Goal: Information Seeking & Learning: Learn about a topic

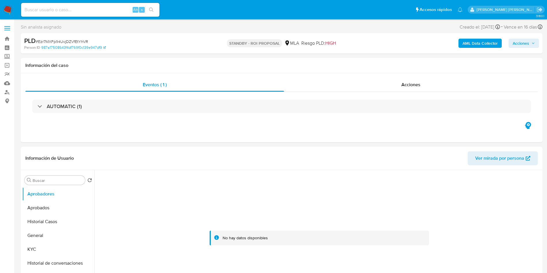
select select "10"
click at [8, 91] on link "Buscador de personas" at bounding box center [34, 92] width 69 height 9
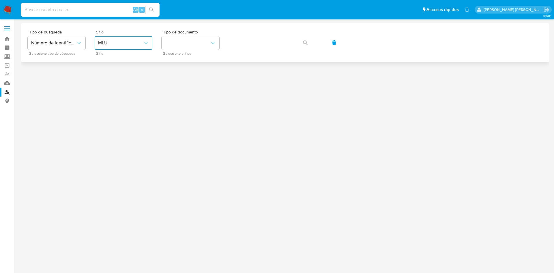
click at [129, 38] on button "MLU" at bounding box center [124, 43] width 58 height 14
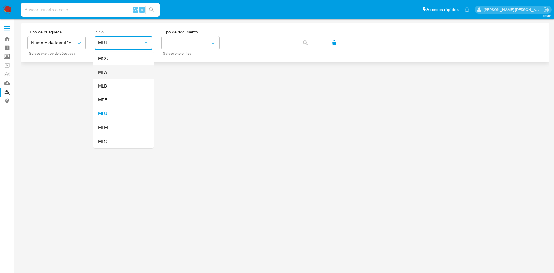
click at [117, 71] on div "MLA" at bounding box center [121, 72] width 47 height 14
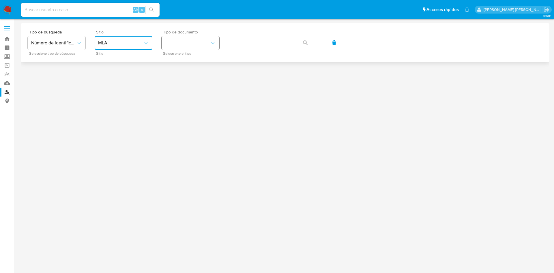
click at [191, 42] on button "identificationType" at bounding box center [190, 43] width 58 height 14
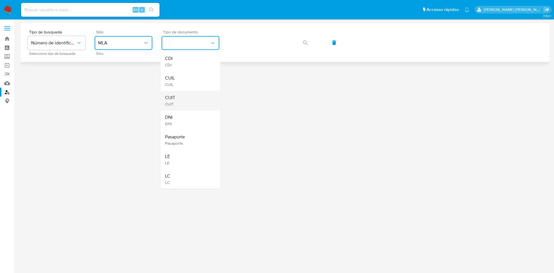
click at [188, 100] on div "CUIT CUIT" at bounding box center [188, 101] width 47 height 20
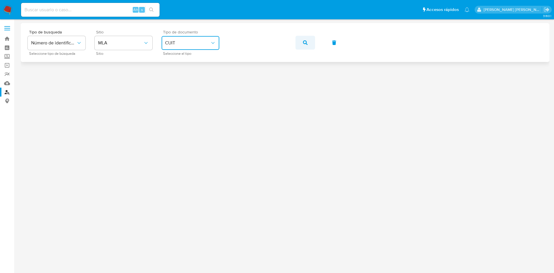
click at [302, 39] on button "button" at bounding box center [305, 43] width 20 height 14
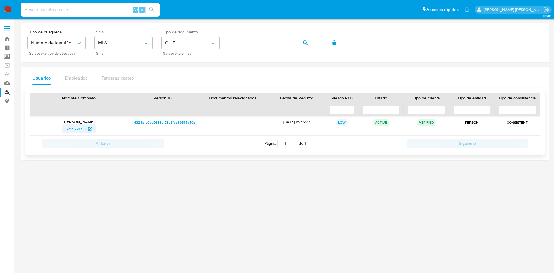
click at [76, 127] on span "579972693" at bounding box center [75, 128] width 20 height 9
click at [304, 42] on button "button" at bounding box center [305, 43] width 20 height 14
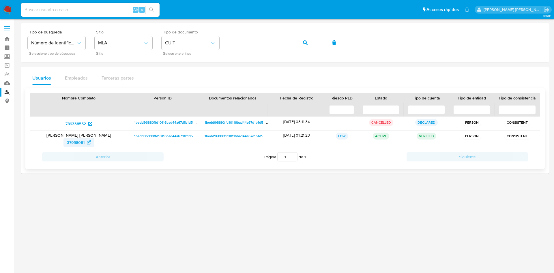
click at [77, 144] on span "37958081" at bounding box center [76, 142] width 18 height 9
click at [304, 44] on icon "button" at bounding box center [305, 42] width 5 height 5
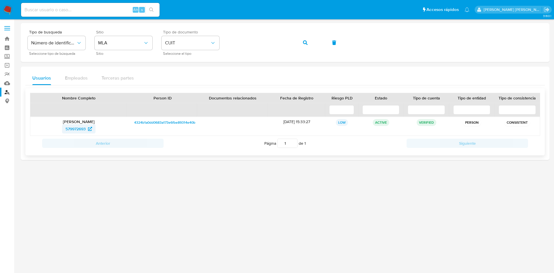
click at [70, 129] on span "579972693" at bounding box center [75, 128] width 20 height 9
click at [303, 43] on icon "button" at bounding box center [305, 42] width 5 height 5
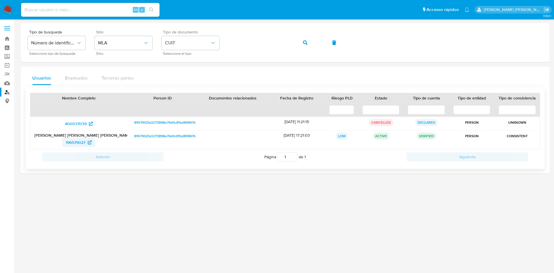
click at [78, 143] on span "196579027" at bounding box center [76, 142] width 20 height 9
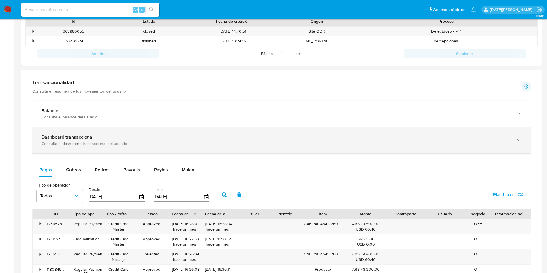
scroll to position [259, 0]
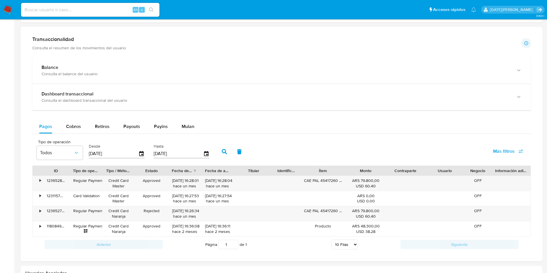
click at [351, 246] on select "5 Filas 10 Filas 20 Filas 25 Filas 50 Filas 100 Filas" at bounding box center [345, 245] width 26 height 10
select select "100"
click at [332, 240] on select "5 Filas 10 Filas 20 Filas 25 Filas 50 Filas 100 Filas" at bounding box center [345, 245] width 26 height 10
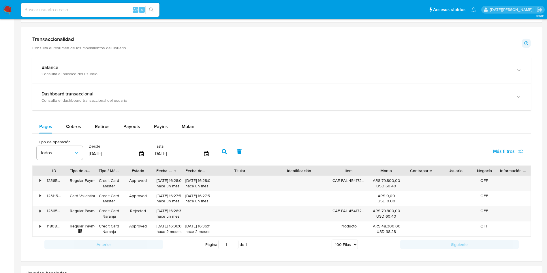
drag, startPoint x: 269, startPoint y: 169, endPoint x: 289, endPoint y: 169, distance: 19.9
click at [289, 169] on div "ID Tipo de operación Tipo / Método Estado Fecha de creación Fecha de aprobación…" at bounding box center [282, 171] width 498 height 10
click at [364, 170] on div "Ítem" at bounding box center [348, 171] width 40 height 10
drag, startPoint x: 365, startPoint y: 173, endPoint x: 377, endPoint y: 174, distance: 12.5
click at [377, 174] on div at bounding box center [371, 171] width 10 height 10
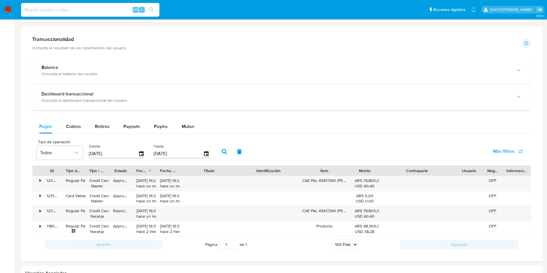
drag, startPoint x: 438, startPoint y: 173, endPoint x: 479, endPoint y: 174, distance: 41.2
click at [479, 174] on div "ID Tipo de operación Tipo / Método Estado Fecha de creación Fecha de aprobación…" at bounding box center [282, 171] width 498 height 10
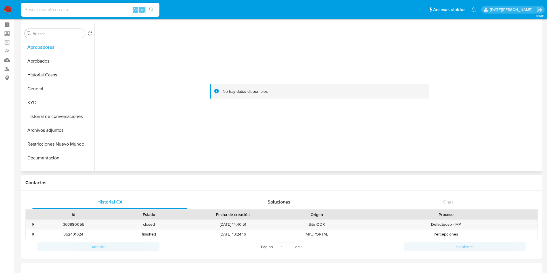
scroll to position [0, 0]
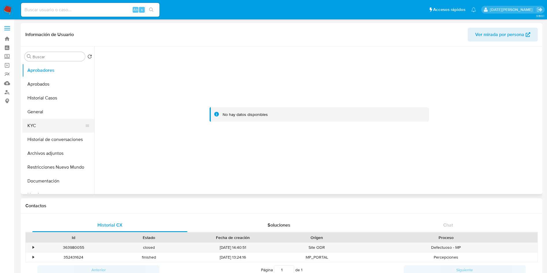
click at [39, 125] on button "KYC" at bounding box center [55, 126] width 67 height 14
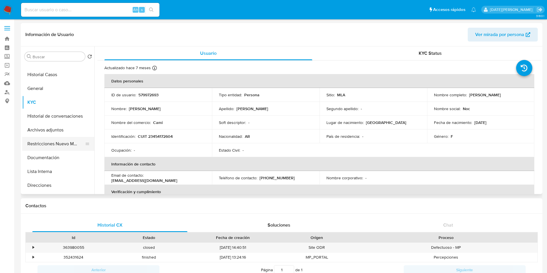
scroll to position [43, 0]
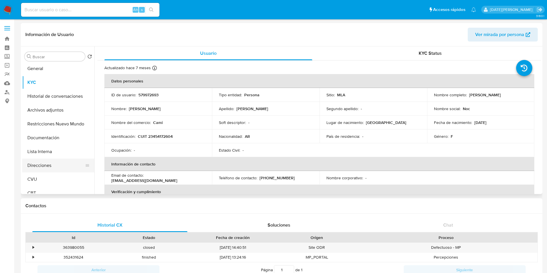
click at [44, 164] on button "Direcciones" at bounding box center [55, 166] width 67 height 14
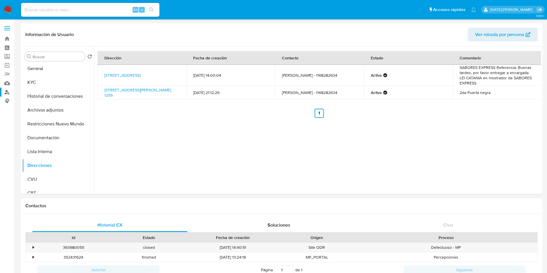
click at [7, 92] on link "Buscador de personas" at bounding box center [34, 92] width 69 height 9
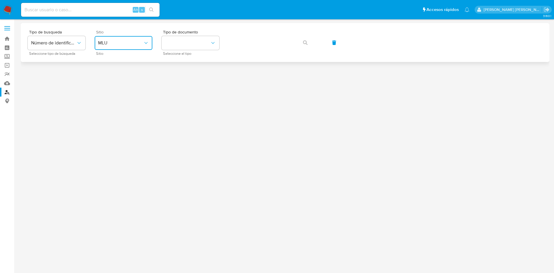
click at [139, 42] on span "MLU" at bounding box center [120, 43] width 45 height 6
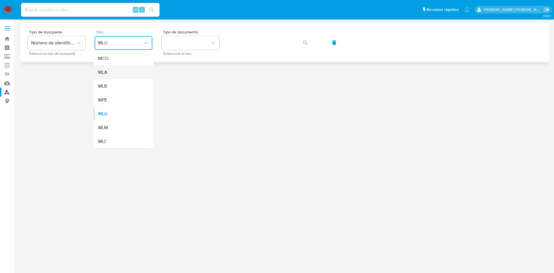
click at [120, 72] on div "MLA" at bounding box center [121, 72] width 47 height 14
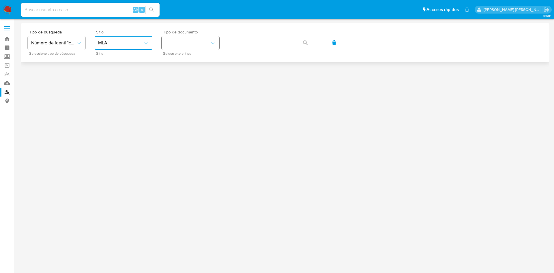
click at [189, 39] on button "identificationType" at bounding box center [190, 43] width 58 height 14
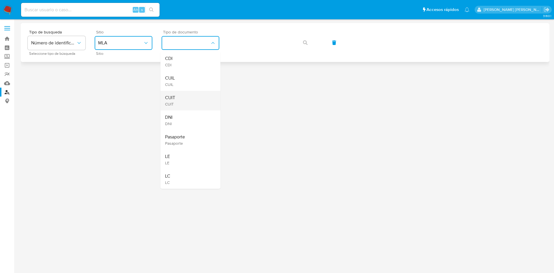
click at [187, 98] on div "CUIT CUIT" at bounding box center [188, 101] width 47 height 20
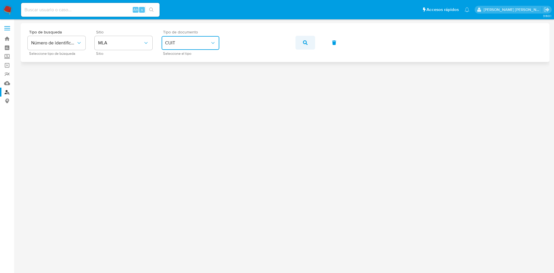
click at [310, 44] on button "button" at bounding box center [305, 43] width 20 height 14
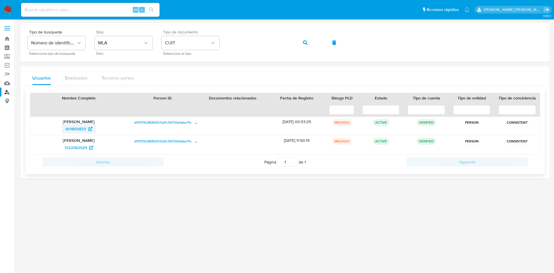
click at [77, 128] on span "601850833" at bounding box center [75, 128] width 20 height 9
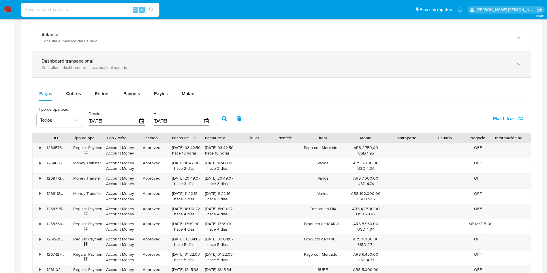
scroll to position [389, 0]
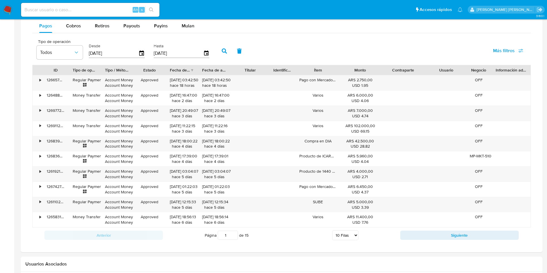
drag, startPoint x: 426, startPoint y: 69, endPoint x: 434, endPoint y: 68, distance: 7.8
click at [434, 68] on div "ID Tipo de operación Tipo / Método Estado Fecha de creación Fecha de aprobación…" at bounding box center [282, 70] width 498 height 10
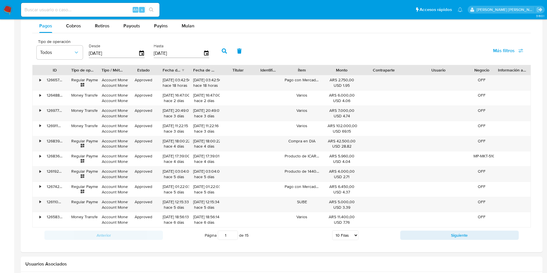
drag, startPoint x: 462, startPoint y: 70, endPoint x: 486, endPoint y: 69, distance: 23.4
click at [486, 69] on div "ID Tipo de operación Tipo / Método Estado Fecha de creación Fecha de aprobación…" at bounding box center [282, 70] width 498 height 10
click at [347, 235] on select "5 Filas 10 Filas 20 Filas 25 Filas 50 Filas 100 Filas" at bounding box center [345, 235] width 26 height 10
select select "50"
click at [332, 230] on select "5 Filas 10 Filas 20 Filas 25 Filas 50 Filas 100 Filas" at bounding box center [345, 235] width 26 height 10
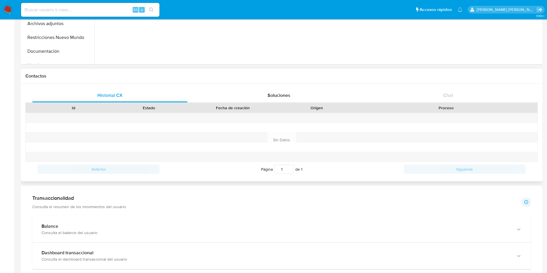
scroll to position [0, 0]
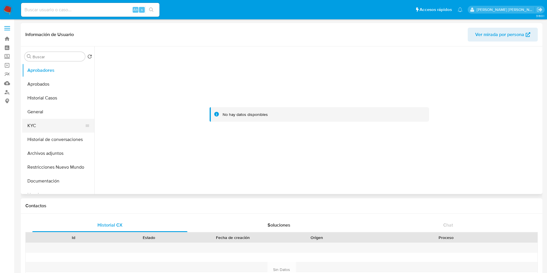
click at [42, 131] on button "KYC" at bounding box center [55, 126] width 67 height 14
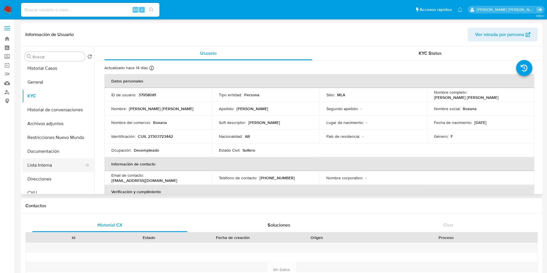
scroll to position [43, 0]
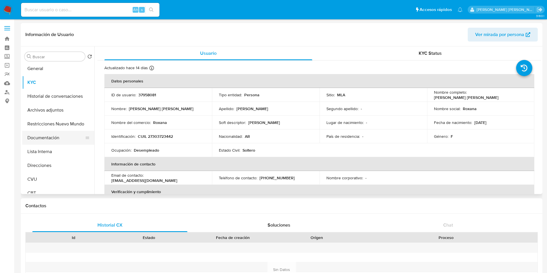
click at [54, 135] on button "Documentación" at bounding box center [55, 138] width 67 height 14
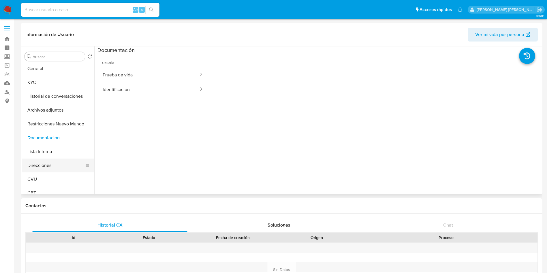
click at [51, 165] on button "Direcciones" at bounding box center [55, 166] width 67 height 14
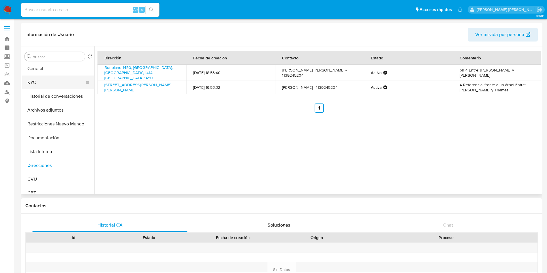
click at [44, 82] on button "KYC" at bounding box center [55, 83] width 67 height 14
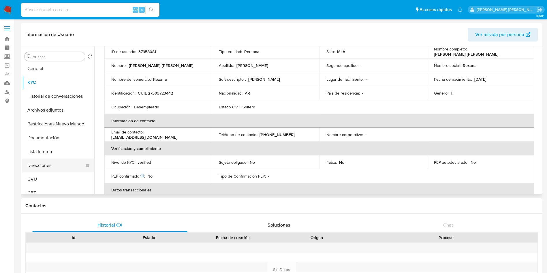
click at [42, 162] on button "Direcciones" at bounding box center [55, 166] width 67 height 14
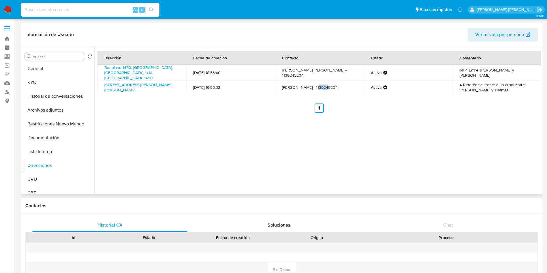
drag, startPoint x: 313, startPoint y: 86, endPoint x: 322, endPoint y: 86, distance: 9.0
click at [322, 86] on td "Roxana Acosta - 1139245204" at bounding box center [319, 87] width 89 height 14
click at [55, 135] on button "Documentación" at bounding box center [55, 138] width 67 height 14
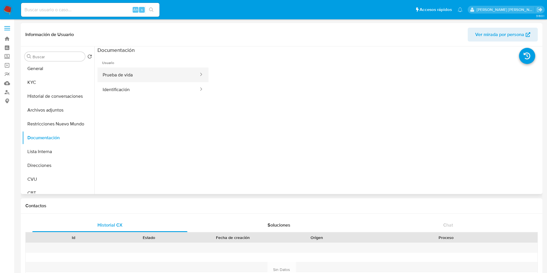
click at [134, 75] on button "Prueba de vida" at bounding box center [148, 74] width 102 height 15
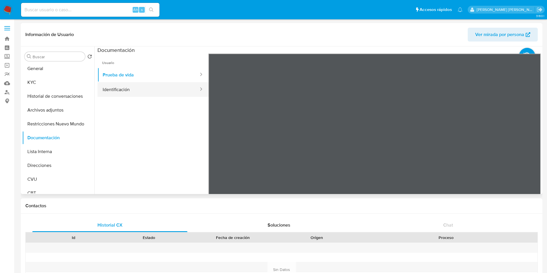
click at [148, 86] on button "Identificación" at bounding box center [148, 89] width 102 height 15
click at [529, 148] on icon at bounding box center [534, 148] width 12 height 12
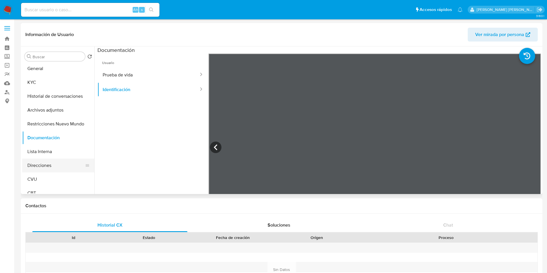
click at [52, 165] on button "Direcciones" at bounding box center [55, 166] width 67 height 14
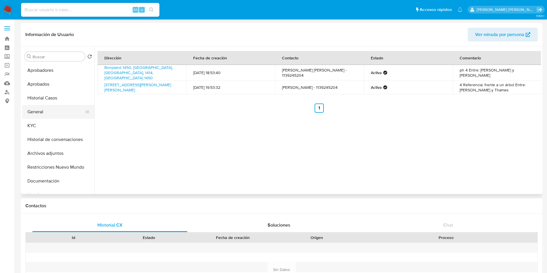
click at [50, 111] on button "General" at bounding box center [55, 112] width 67 height 14
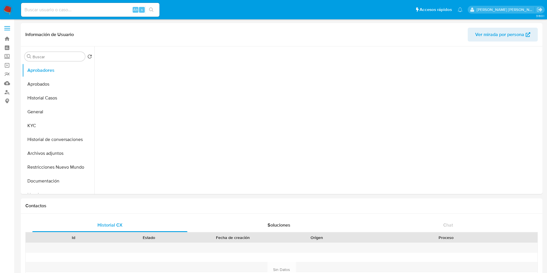
select select "10"
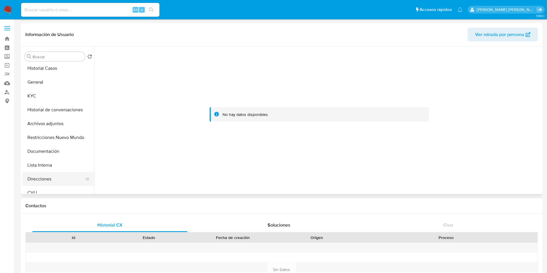
scroll to position [43, 0]
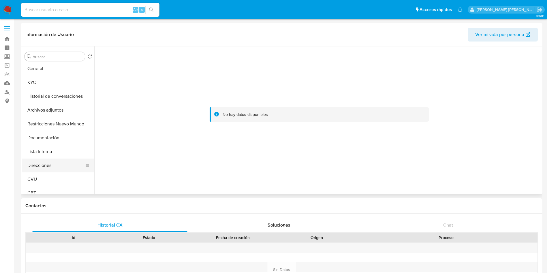
click at [49, 165] on button "Direcciones" at bounding box center [55, 166] width 67 height 14
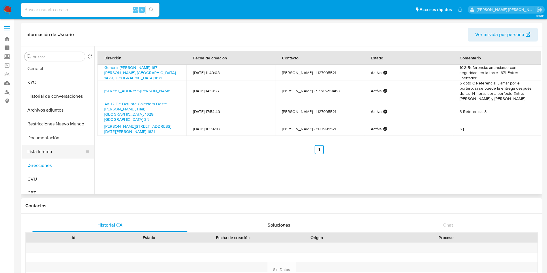
click at [46, 154] on button "Lista Interna" at bounding box center [55, 152] width 67 height 14
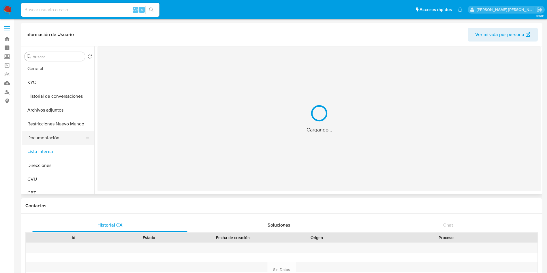
click at [52, 136] on button "Documentación" at bounding box center [55, 138] width 67 height 14
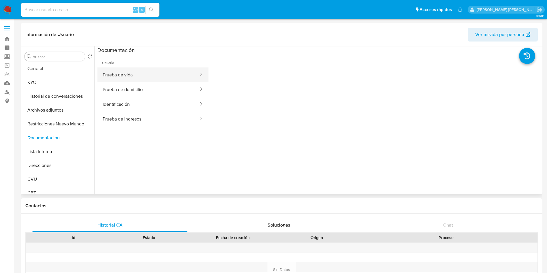
click at [137, 75] on button "Prueba de vida" at bounding box center [148, 74] width 102 height 15
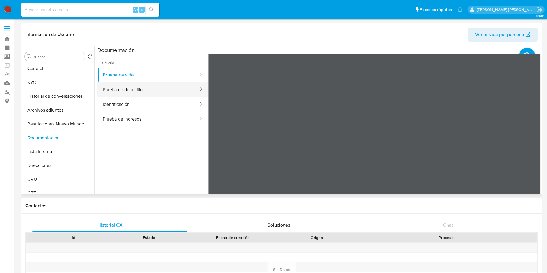
click at [114, 91] on button "Prueba de domicilio" at bounding box center [148, 89] width 102 height 15
click at [27, 84] on button "KYC" at bounding box center [55, 83] width 67 height 14
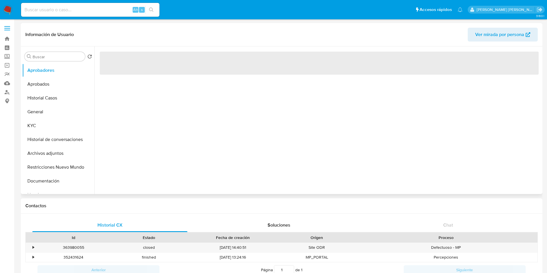
select select "10"
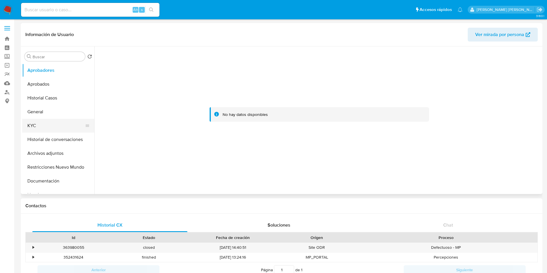
click at [46, 129] on button "KYC" at bounding box center [55, 126] width 67 height 14
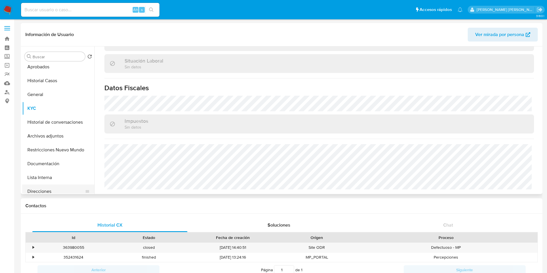
scroll to position [43, 0]
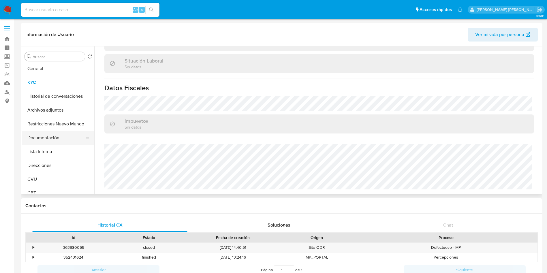
click at [50, 140] on button "Documentación" at bounding box center [55, 138] width 67 height 14
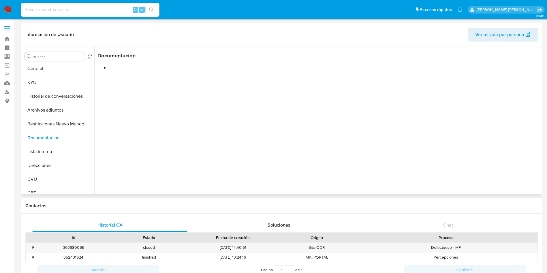
scroll to position [0, 0]
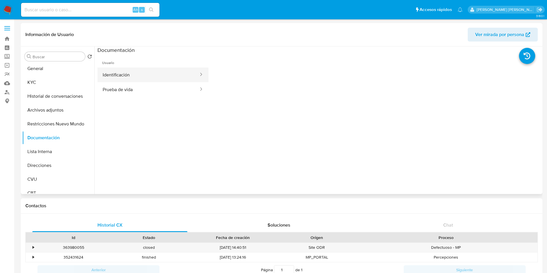
click at [131, 75] on button "Identificación" at bounding box center [148, 74] width 102 height 15
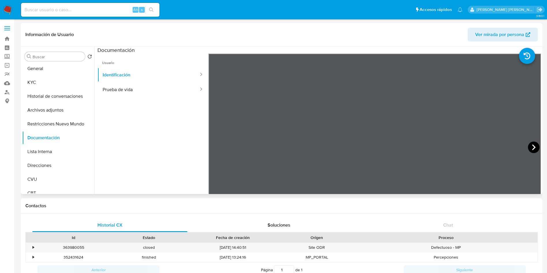
click at [532, 145] on icon at bounding box center [533, 147] width 3 height 6
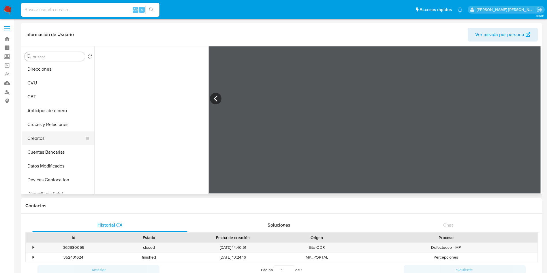
scroll to position [126, 0]
click at [47, 136] on button "Cruces y Relaciones" at bounding box center [55, 138] width 67 height 14
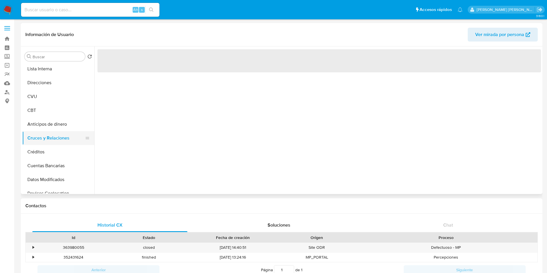
scroll to position [0, 0]
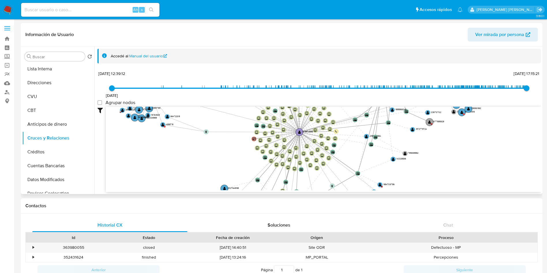
drag, startPoint x: 313, startPoint y: 155, endPoint x: 288, endPoint y: 119, distance: 43.9
click at [288, 119] on icon "device-6841aa3545df9bb031be1b4e  user-579972693  579972693 device-661866cec1d…" at bounding box center [323, 149] width 435 height 84
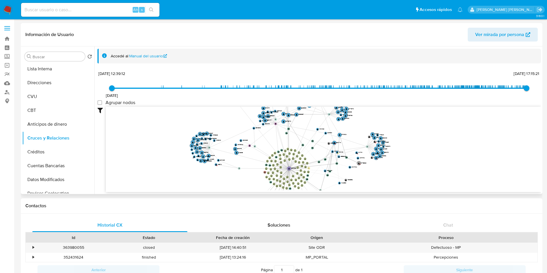
drag, startPoint x: 247, startPoint y: 125, endPoint x: 250, endPoint y: 157, distance: 31.5
click at [250, 157] on icon "device-6841aa3545df9bb031be1b4e  user-579972693  579972693 device-661866cec1d…" at bounding box center [323, 149] width 435 height 84
click at [43, 147] on button "Créditos" at bounding box center [55, 152] width 67 height 14
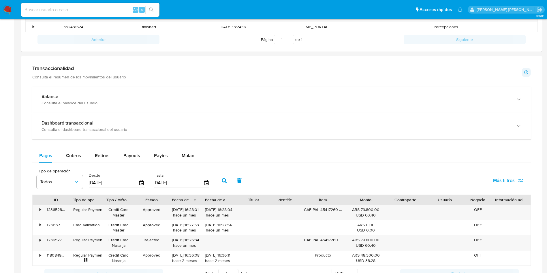
scroll to position [346, 0]
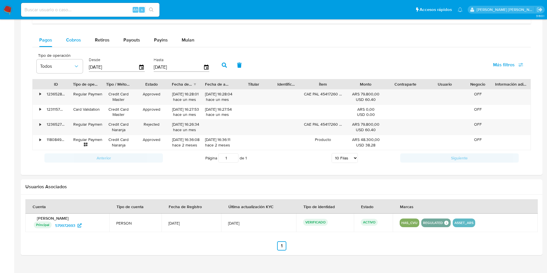
click at [77, 40] on span "Cobros" at bounding box center [73, 40] width 15 height 7
select select "10"
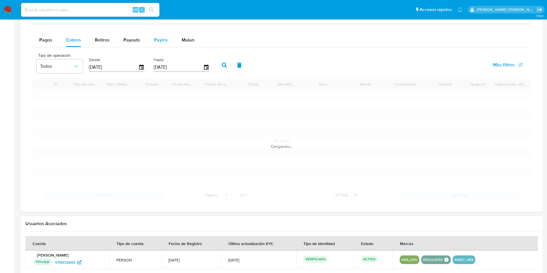
scroll to position [311, 0]
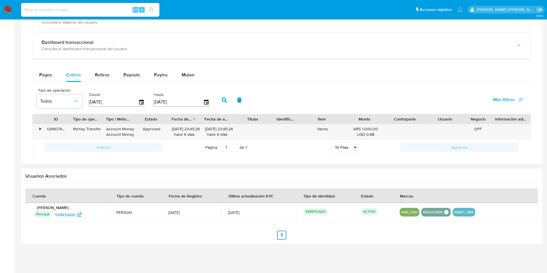
drag, startPoint x: 421, startPoint y: 117, endPoint x: 454, endPoint y: 119, distance: 33.3
click at [454, 119] on div "ID Tipo de operación Tipo / Método Estado Fecha de creación Fecha de aprobación…" at bounding box center [282, 119] width 498 height 10
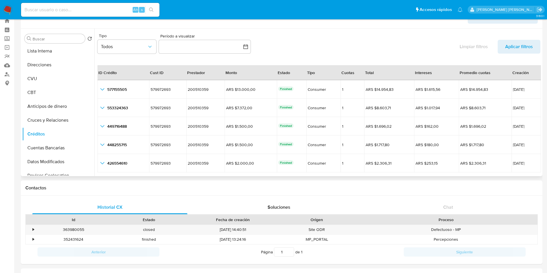
scroll to position [0, 0]
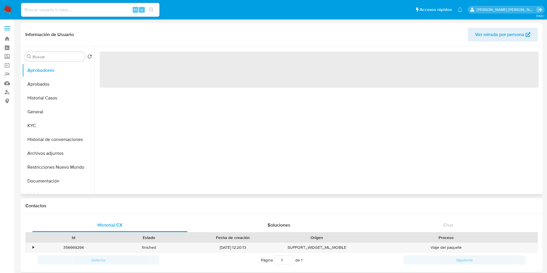
select select "10"
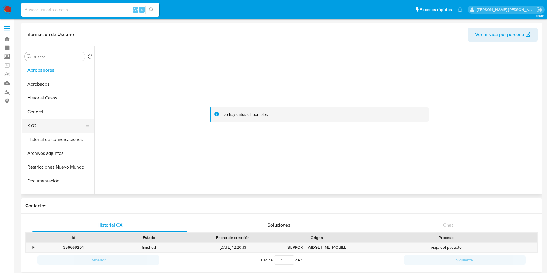
click at [41, 131] on button "KYC" at bounding box center [55, 126] width 67 height 14
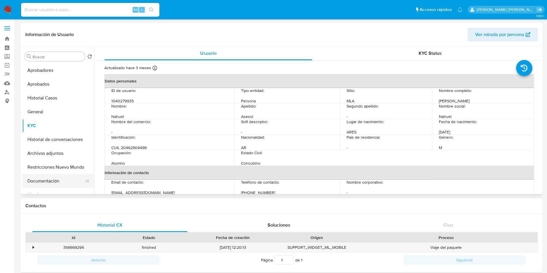
scroll to position [43, 0]
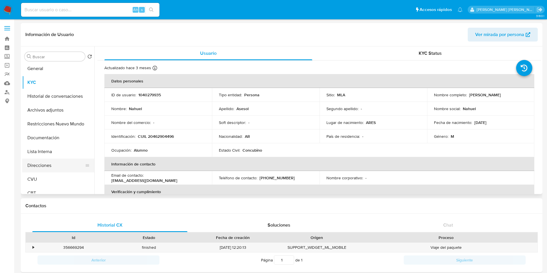
click at [49, 165] on button "Direcciones" at bounding box center [55, 166] width 67 height 14
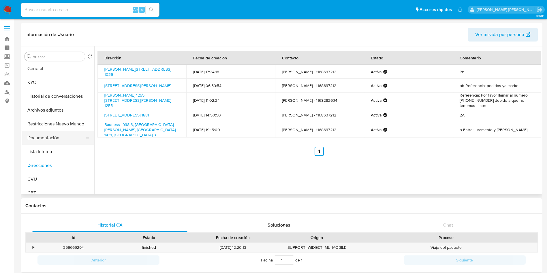
click at [63, 140] on button "Documentación" at bounding box center [55, 138] width 67 height 14
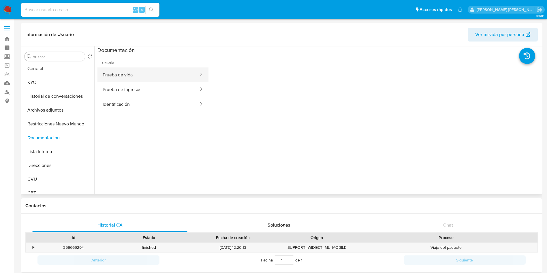
click at [134, 76] on button "Prueba de vida" at bounding box center [148, 74] width 102 height 15
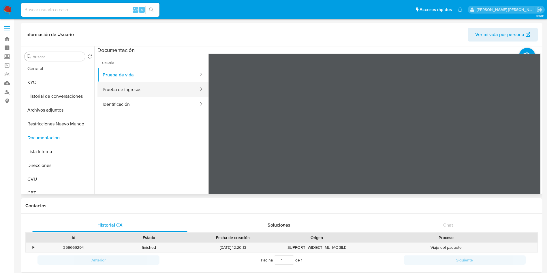
click at [130, 91] on button "Prueba de ingresos" at bounding box center [148, 89] width 102 height 15
click at [119, 101] on button "Identificación" at bounding box center [148, 104] width 102 height 15
click at [140, 88] on button "Prueba de ingresos" at bounding box center [148, 89] width 102 height 15
click at [48, 83] on button "KYC" at bounding box center [55, 83] width 67 height 14
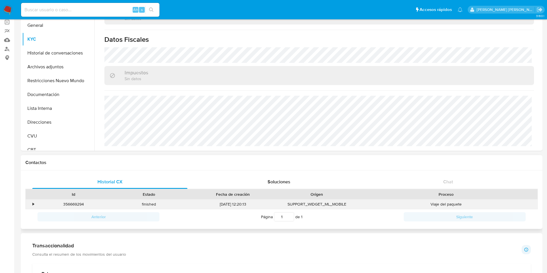
scroll to position [0, 0]
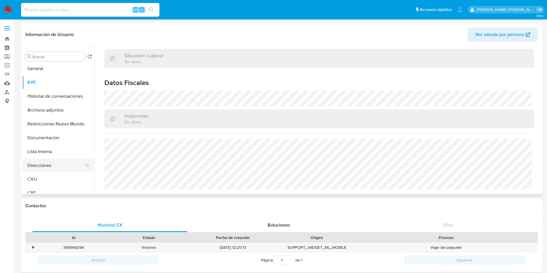
click at [43, 162] on button "Direcciones" at bounding box center [55, 166] width 67 height 14
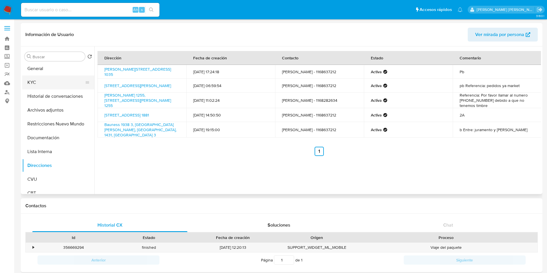
click at [52, 83] on button "KYC" at bounding box center [55, 83] width 67 height 14
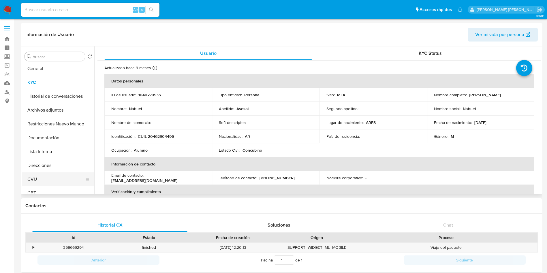
scroll to position [86, 0]
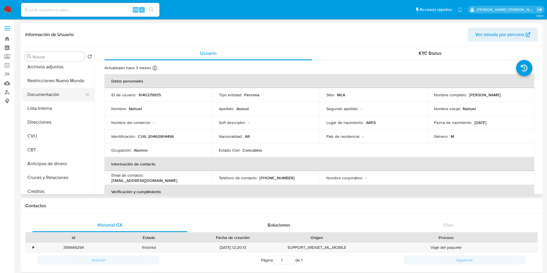
click at [62, 92] on button "Documentación" at bounding box center [55, 95] width 67 height 14
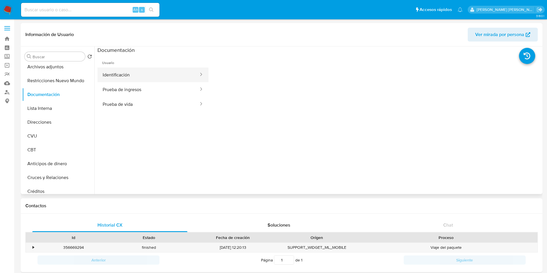
click at [145, 72] on button "Identificación" at bounding box center [148, 74] width 102 height 15
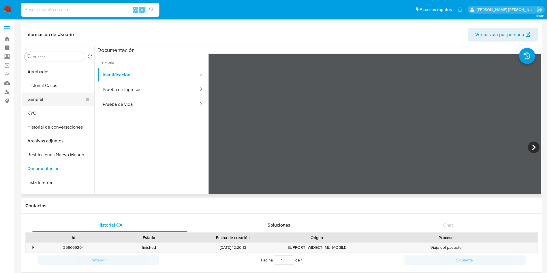
scroll to position [0, 0]
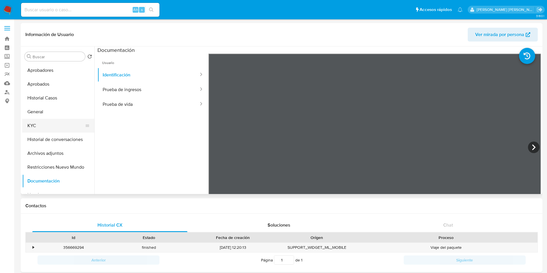
click at [43, 123] on button "KYC" at bounding box center [55, 126] width 67 height 14
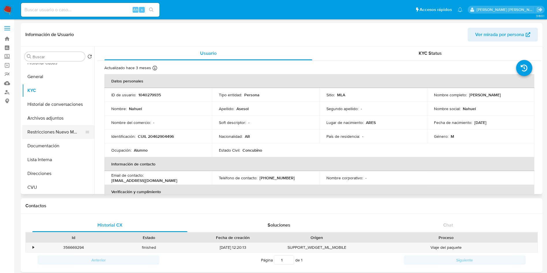
scroll to position [43, 0]
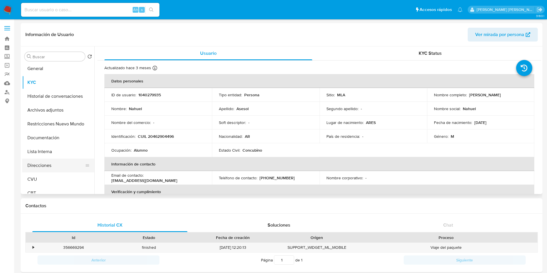
click at [57, 166] on button "Direcciones" at bounding box center [55, 166] width 67 height 14
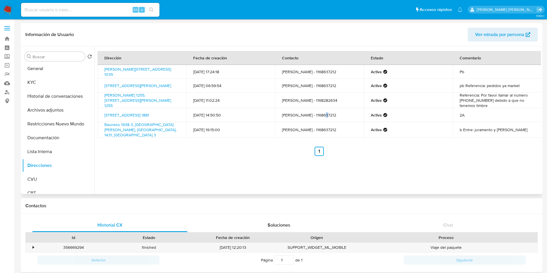
drag, startPoint x: 318, startPoint y: 114, endPoint x: 322, endPoint y: 114, distance: 3.8
click at [322, 114] on td "[PERSON_NAME] - 1168637212" at bounding box center [319, 115] width 89 height 14
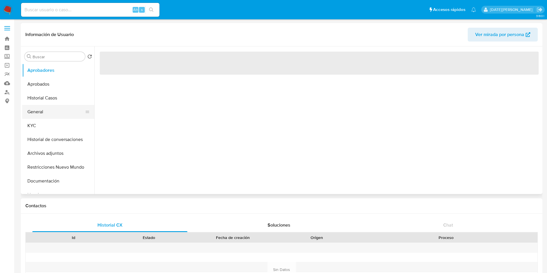
select select "10"
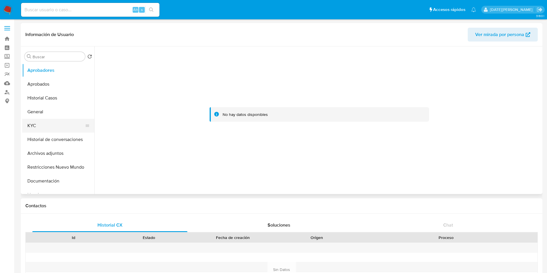
click at [41, 126] on button "KYC" at bounding box center [55, 126] width 67 height 14
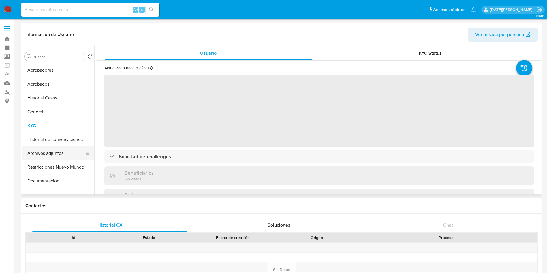
scroll to position [43, 0]
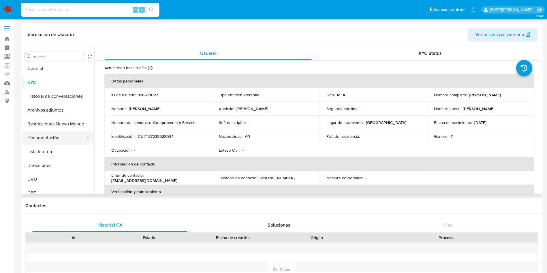
click at [52, 138] on button "Documentación" at bounding box center [55, 138] width 67 height 14
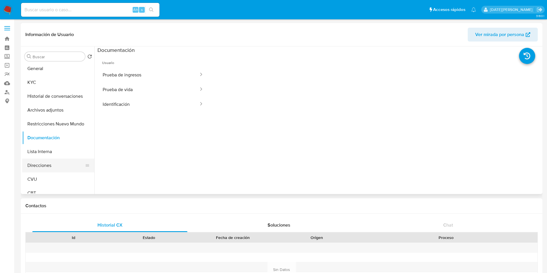
click at [40, 167] on button "Direcciones" at bounding box center [55, 166] width 67 height 14
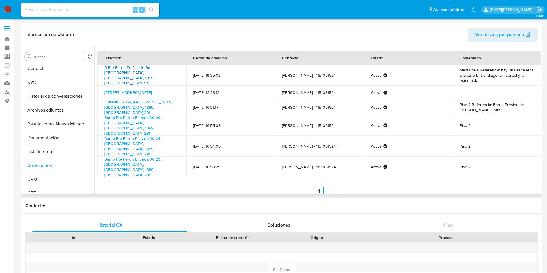
click at [130, 70] on link "B Pte Peron Edificio 91 Sn, [GEOGRAPHIC_DATA], [GEOGRAPHIC_DATA], 1889, [GEOGRA…" at bounding box center [129, 75] width 50 height 21
click at [41, 141] on button "Documentación" at bounding box center [55, 138] width 67 height 14
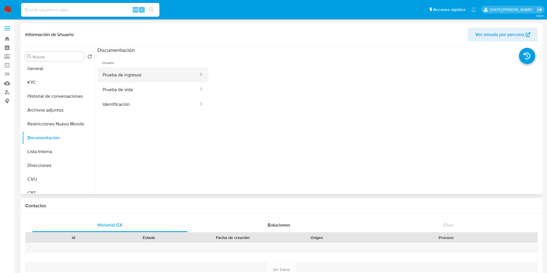
click at [134, 75] on button "Prueba de ingresos" at bounding box center [148, 74] width 102 height 15
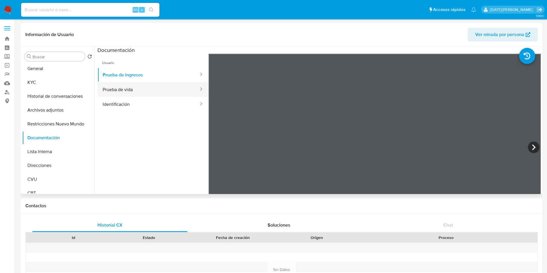
click at [114, 89] on button "Prueba de vida" at bounding box center [148, 89] width 102 height 15
click at [103, 104] on button "Identificación" at bounding box center [148, 104] width 102 height 15
click at [529, 148] on icon at bounding box center [534, 148] width 12 height 12
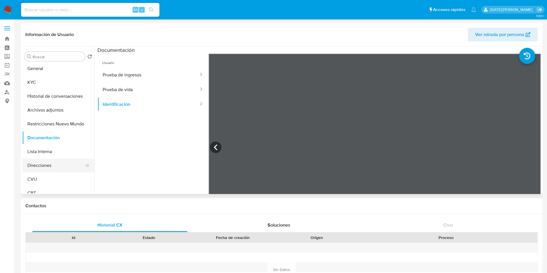
click at [48, 169] on button "Direcciones" at bounding box center [55, 166] width 67 height 14
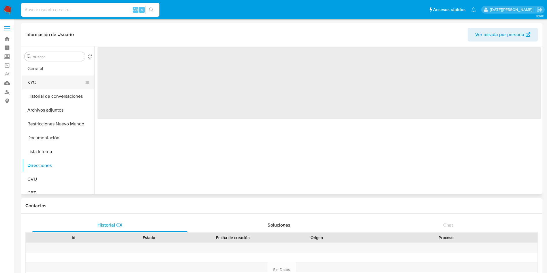
click at [41, 83] on button "KYC" at bounding box center [55, 83] width 67 height 14
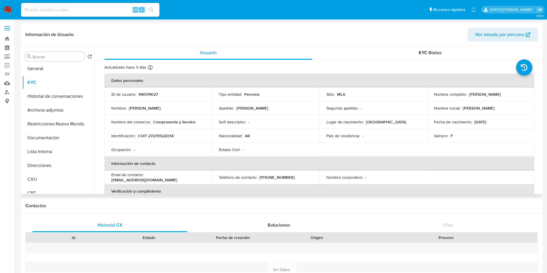
scroll to position [0, 0]
